Goal: Find contact information: Find contact information

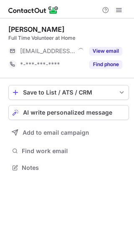
scroll to position [162, 134]
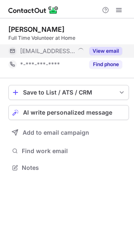
click at [113, 52] on button "View email" at bounding box center [105, 51] width 33 height 8
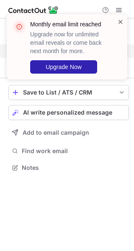
click at [120, 24] on span at bounding box center [120, 22] width 7 height 8
